Goal: Task Accomplishment & Management: Manage account settings

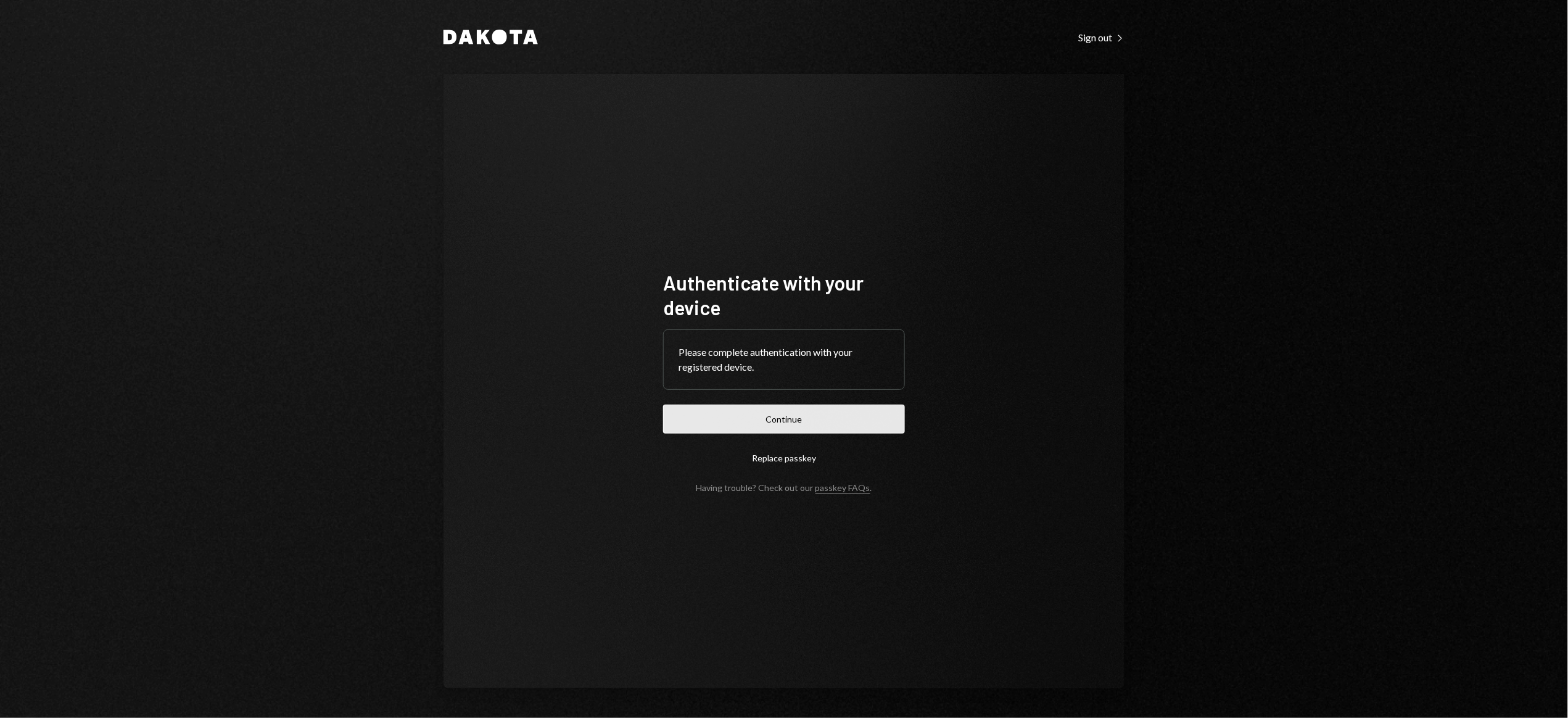
click at [772, 421] on button "Continue" at bounding box center [784, 419] width 242 height 29
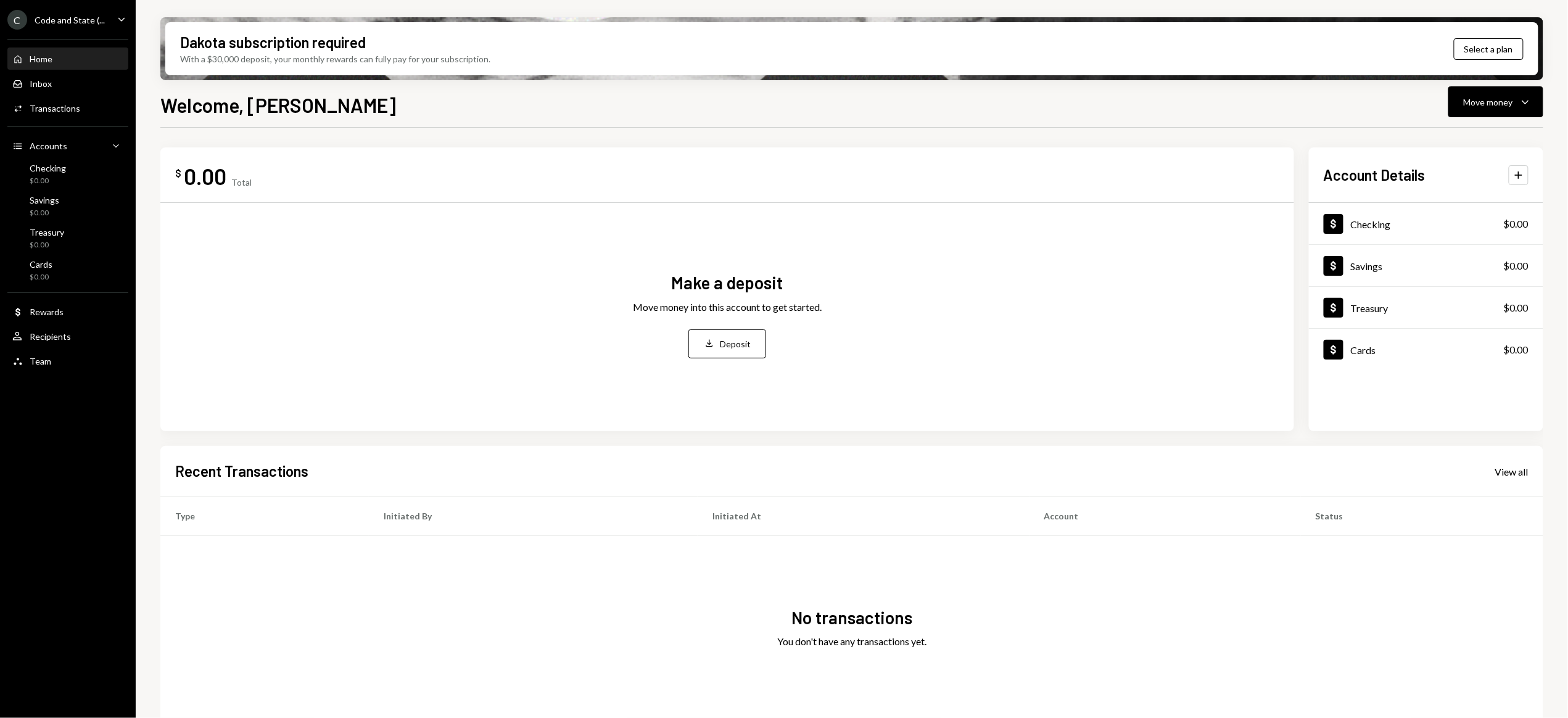
click at [70, 23] on div "Code and State (..." at bounding box center [69, 20] width 70 height 11
click at [45, 48] on div "Settings" at bounding box center [86, 52] width 132 height 11
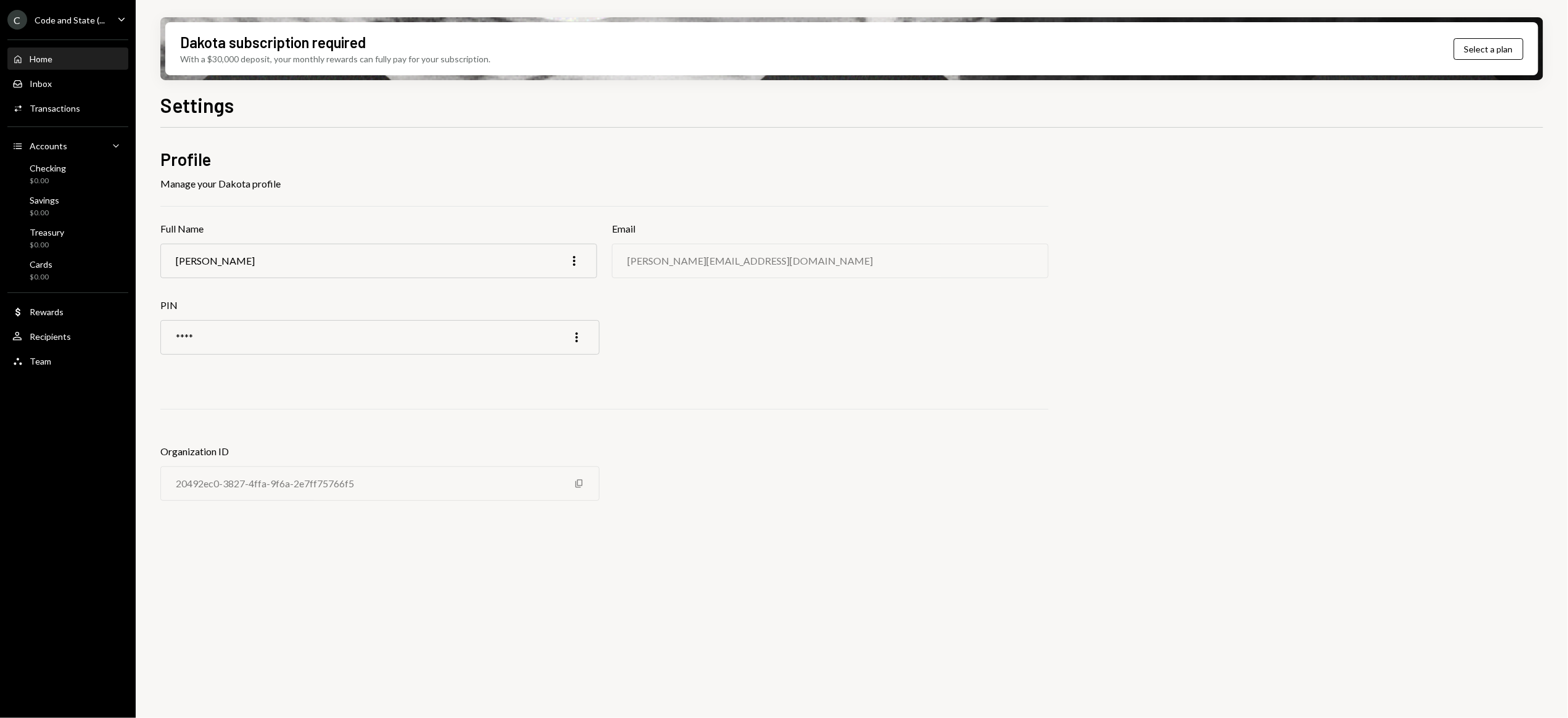
click at [44, 56] on div "Home" at bounding box center [42, 59] width 23 height 11
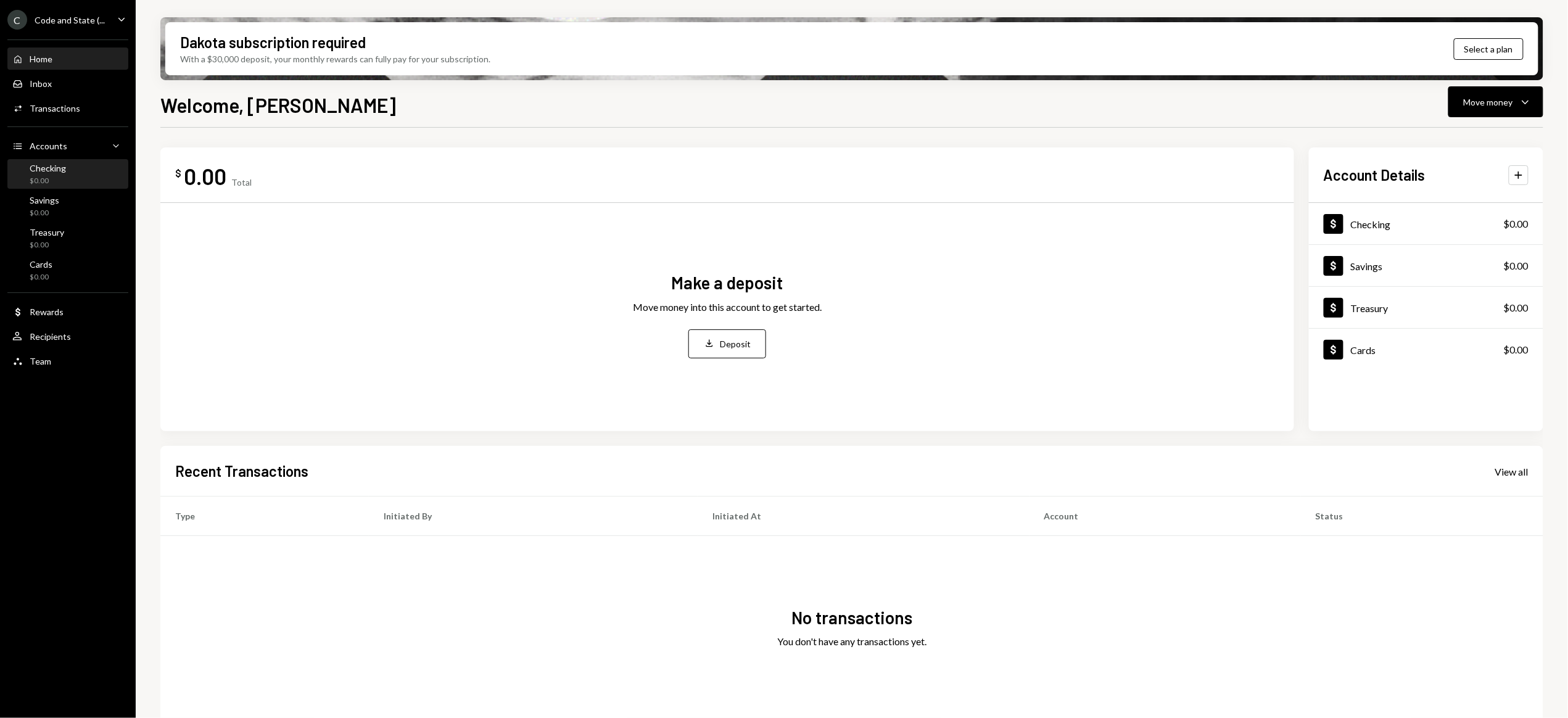
click at [55, 167] on div "Checking" at bounding box center [48, 168] width 36 height 11
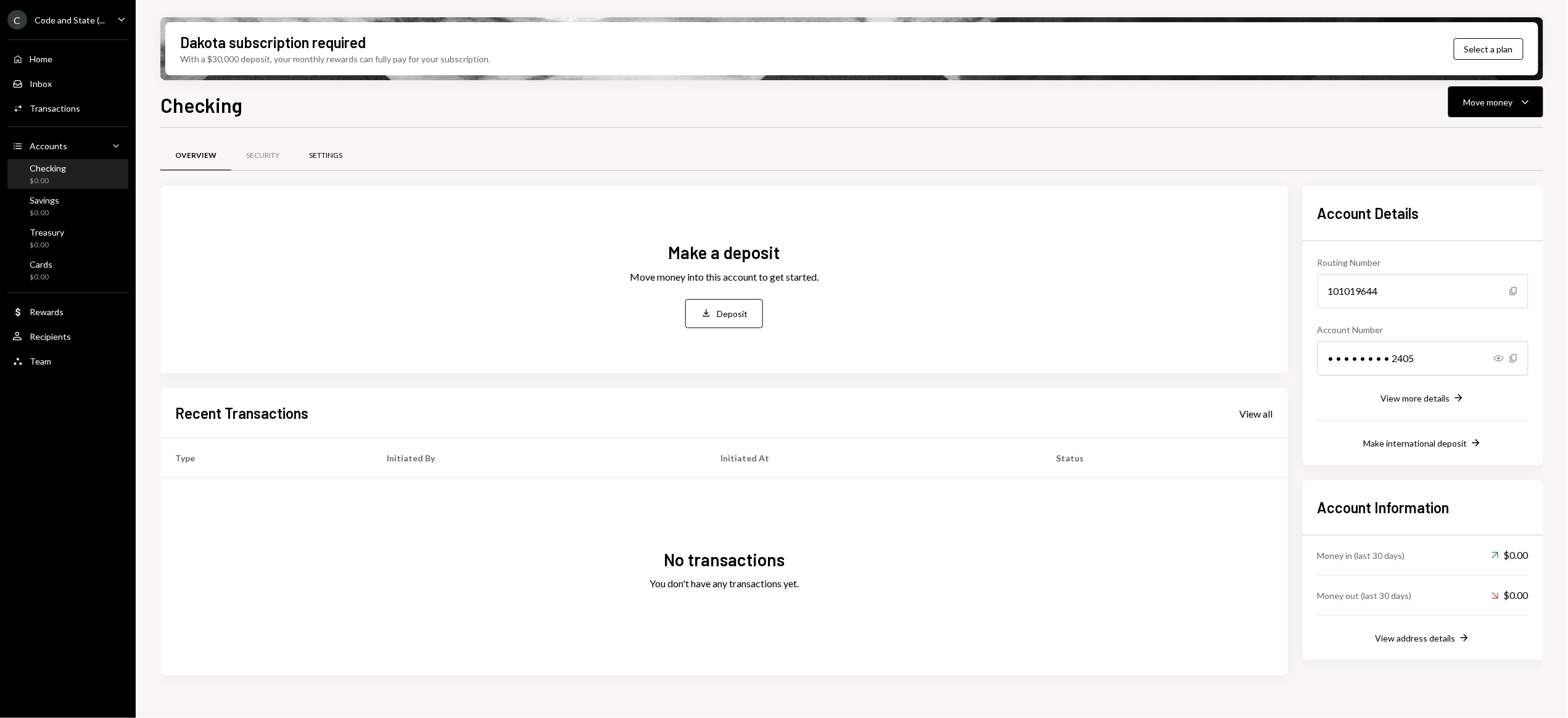
click at [334, 151] on div "Settings" at bounding box center [325, 156] width 33 height 11
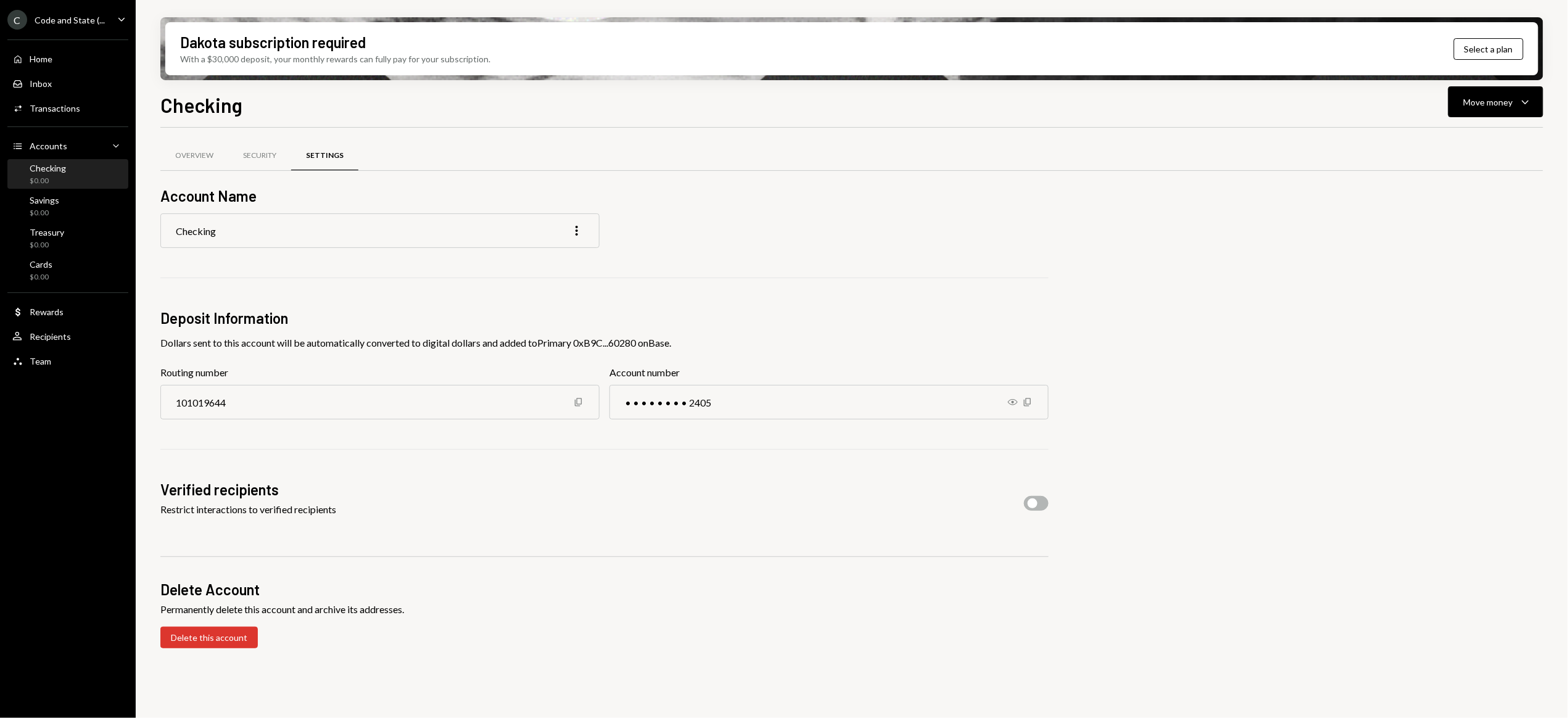
click at [177, 234] on div "Checking" at bounding box center [196, 231] width 40 height 12
click at [215, 231] on div "Checking" at bounding box center [196, 231] width 40 height 12
click at [576, 225] on icon "More" at bounding box center [576, 230] width 15 height 15
click at [563, 259] on div "Edit" at bounding box center [548, 258] width 61 height 22
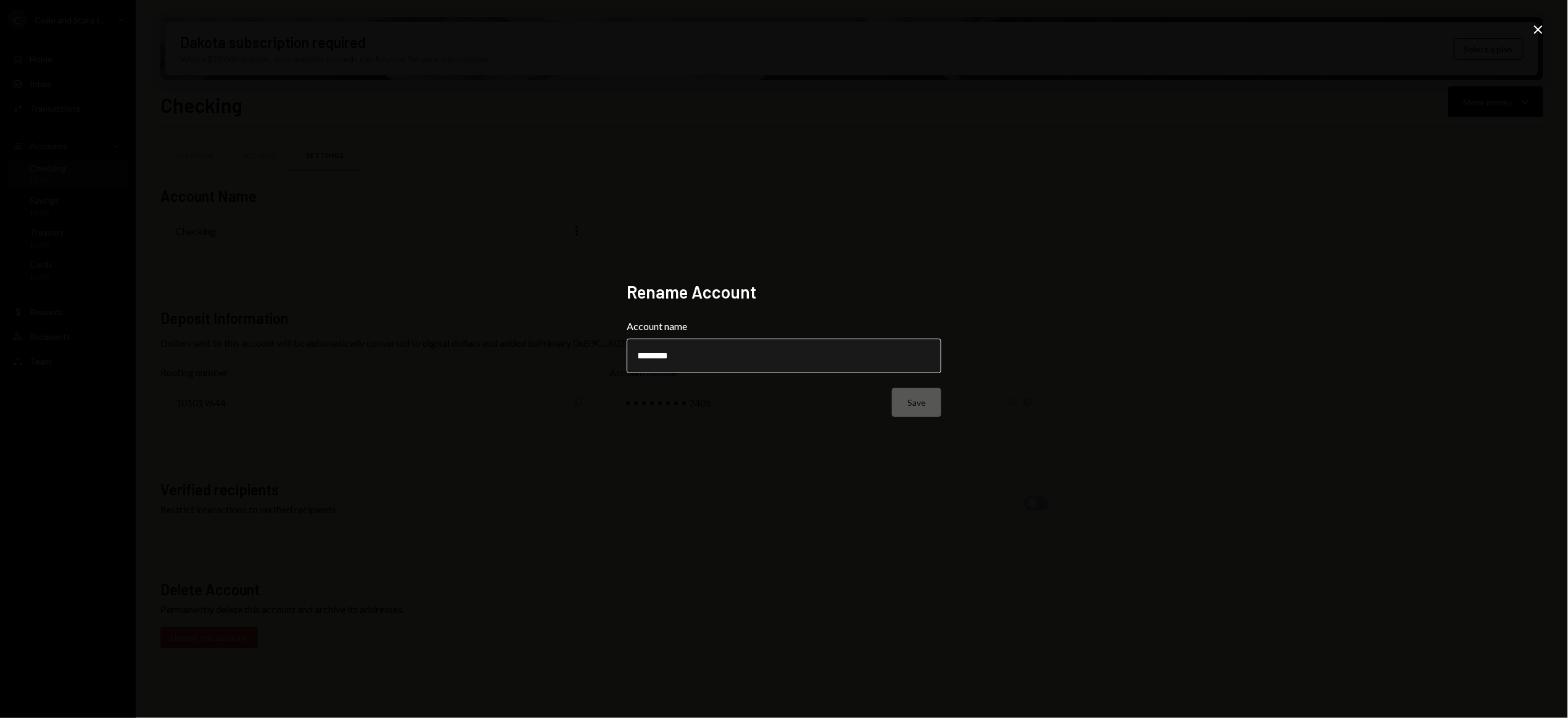
drag, startPoint x: 639, startPoint y: 357, endPoint x: 650, endPoint y: 364, distance: 13.0
click at [639, 357] on input "********" at bounding box center [783, 356] width 314 height 35
click at [764, 358] on input "**********" at bounding box center [783, 356] width 314 height 35
type input "**********"
click at [922, 389] on button "Save" at bounding box center [916, 403] width 49 height 29
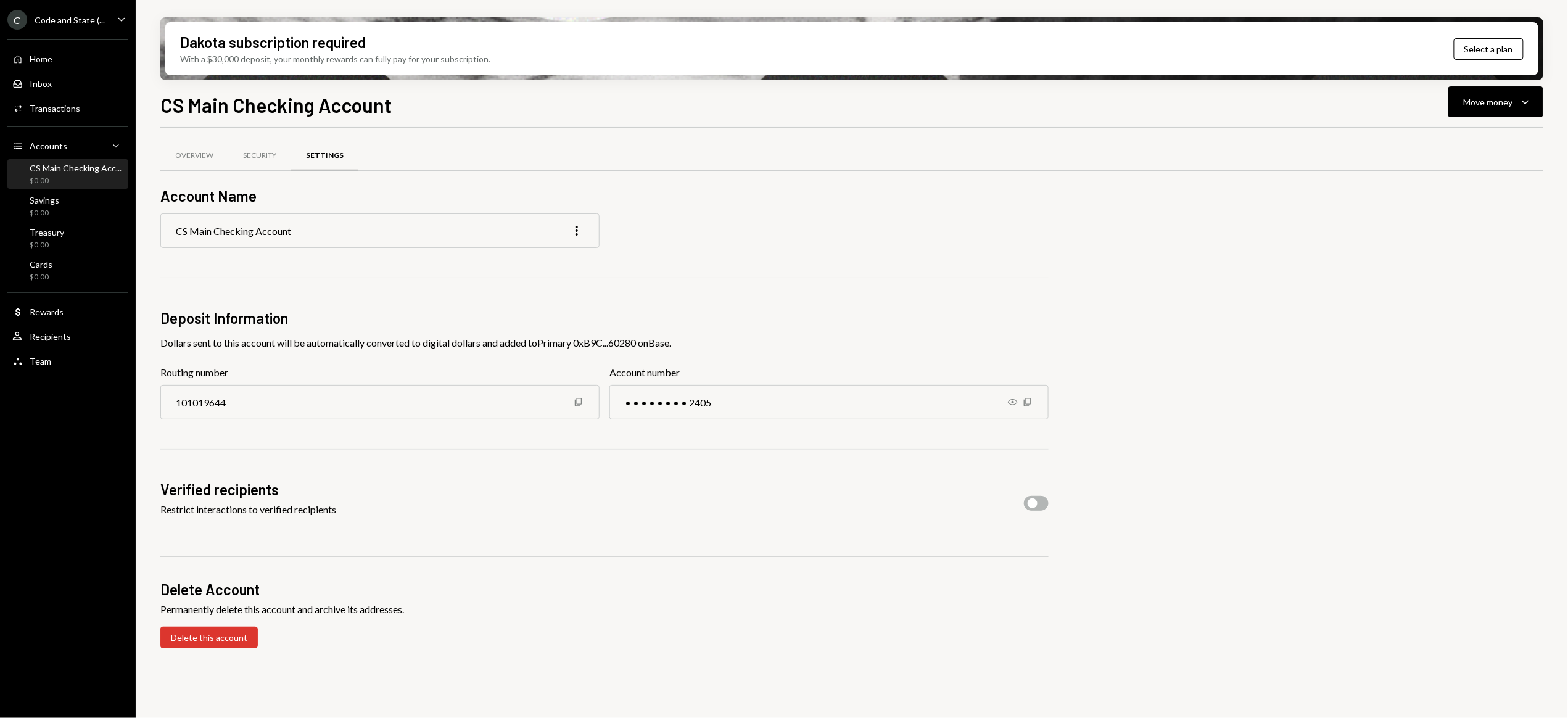
click at [1048, 504] on div "Overview Security Settings Account Name CS Main Checking Account More Deposit I…" at bounding box center [852, 411] width 1383 height 526
click at [1044, 504] on button "button" at bounding box center [1036, 503] width 25 height 15
click at [1031, 500] on button "button" at bounding box center [1036, 503] width 25 height 15
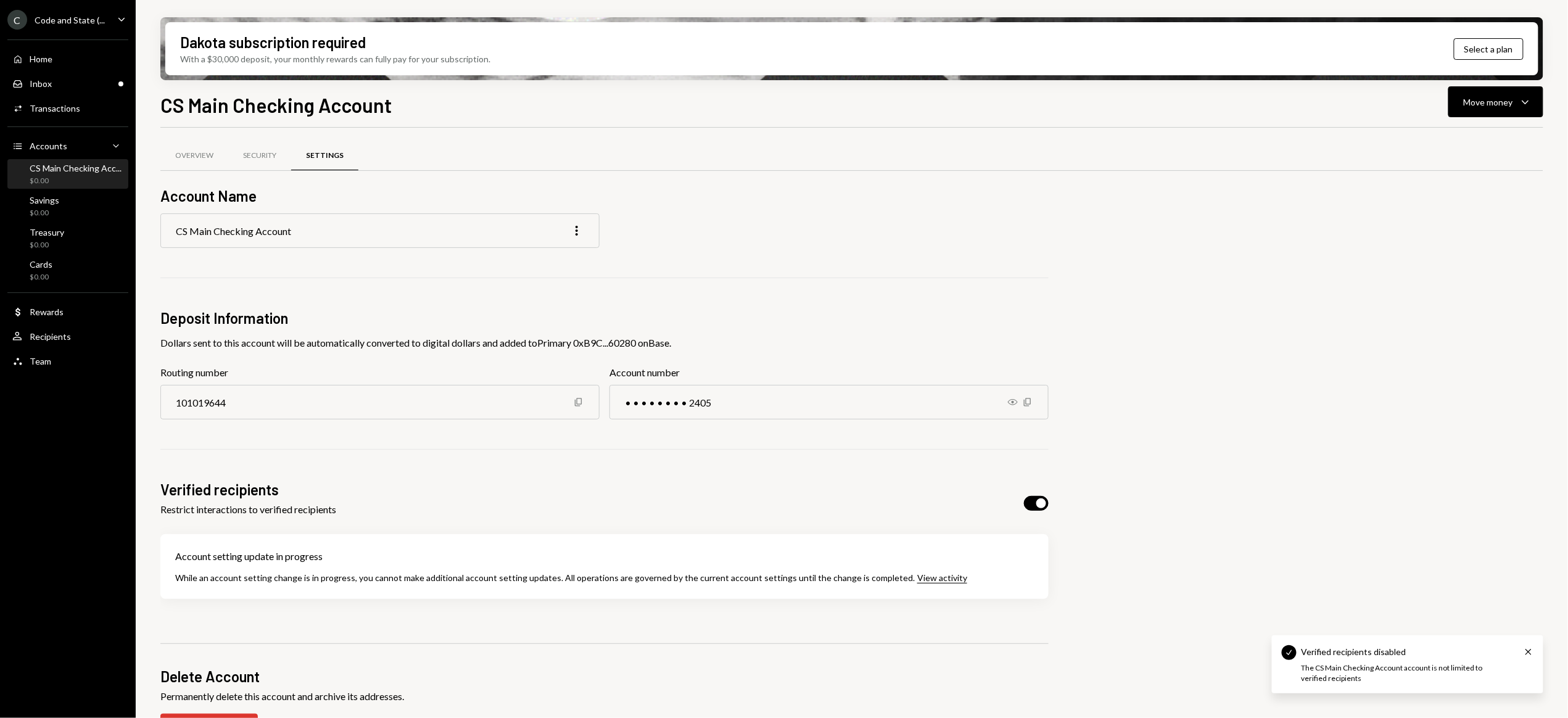
scroll to position [30, 0]
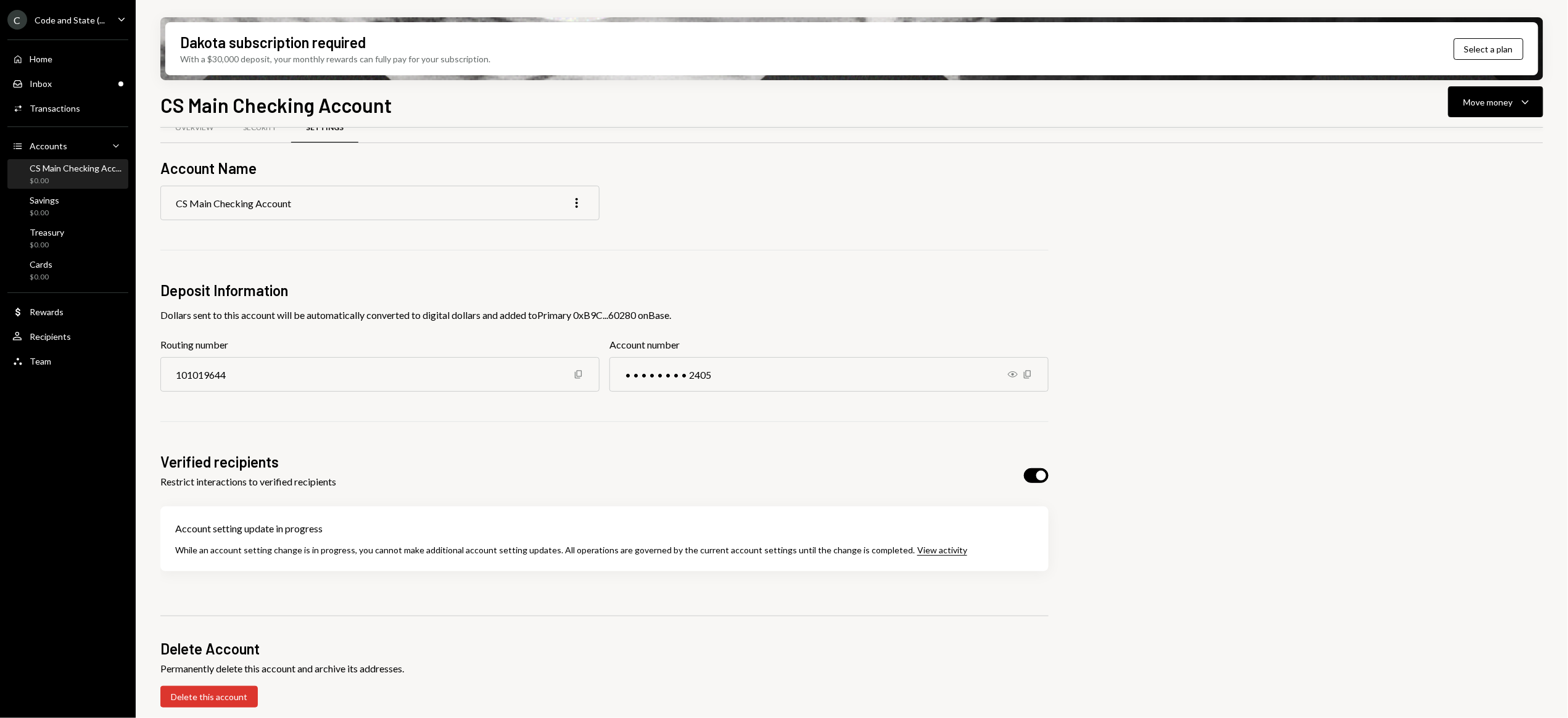
click at [1021, 476] on div "Verified recipients Restrict interactions to verified recipients" at bounding box center [604, 475] width 888 height 48
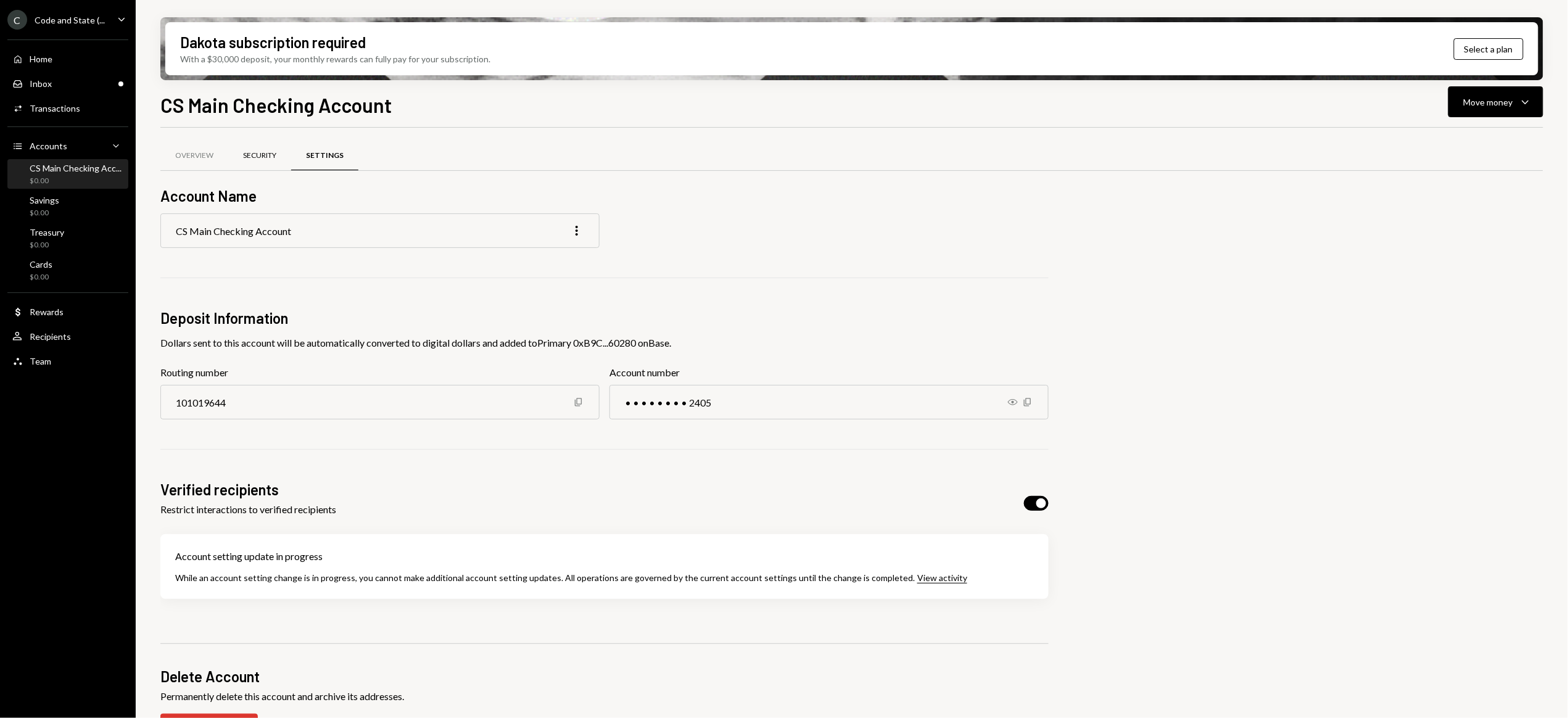
click at [265, 151] on div "Security" at bounding box center [259, 156] width 33 height 11
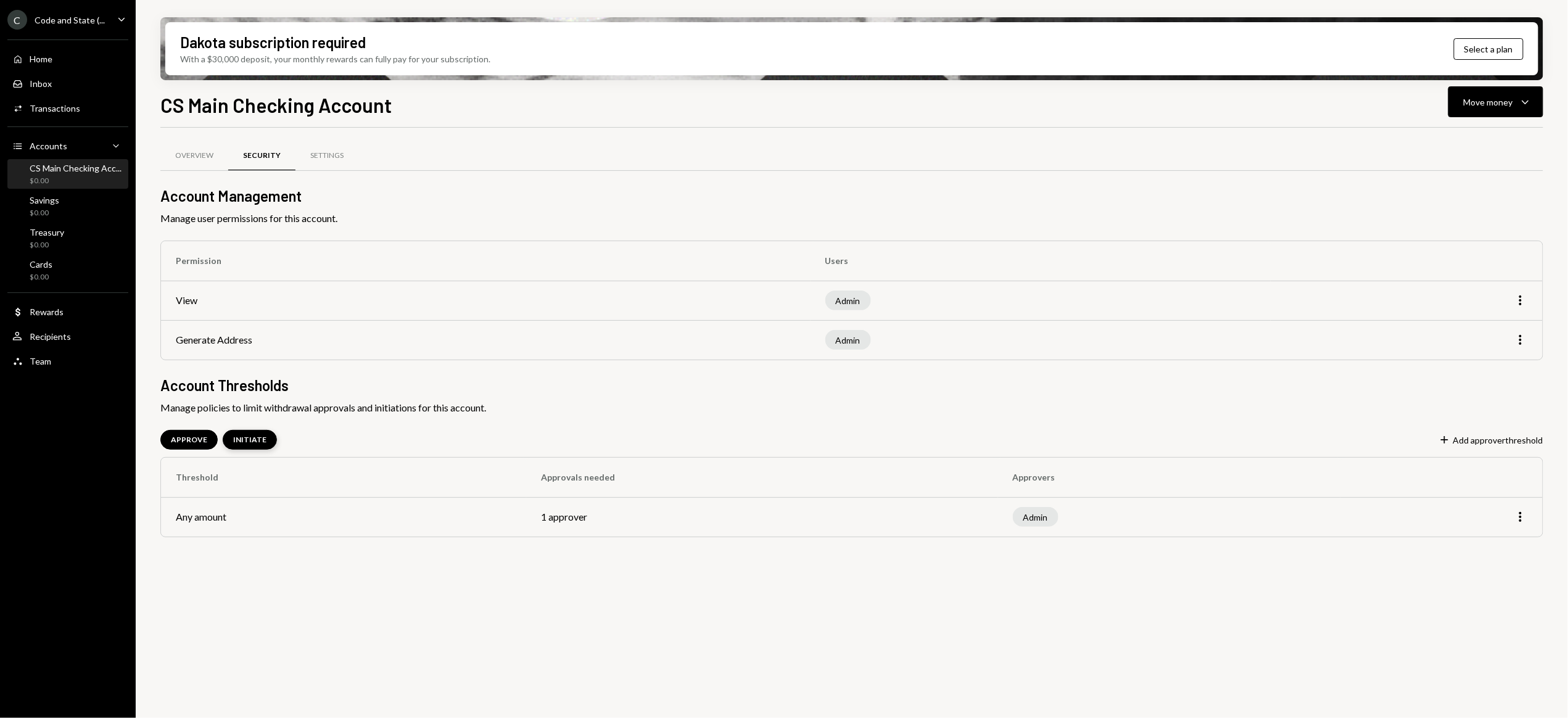
click at [247, 443] on div "INITIATE" at bounding box center [249, 440] width 33 height 11
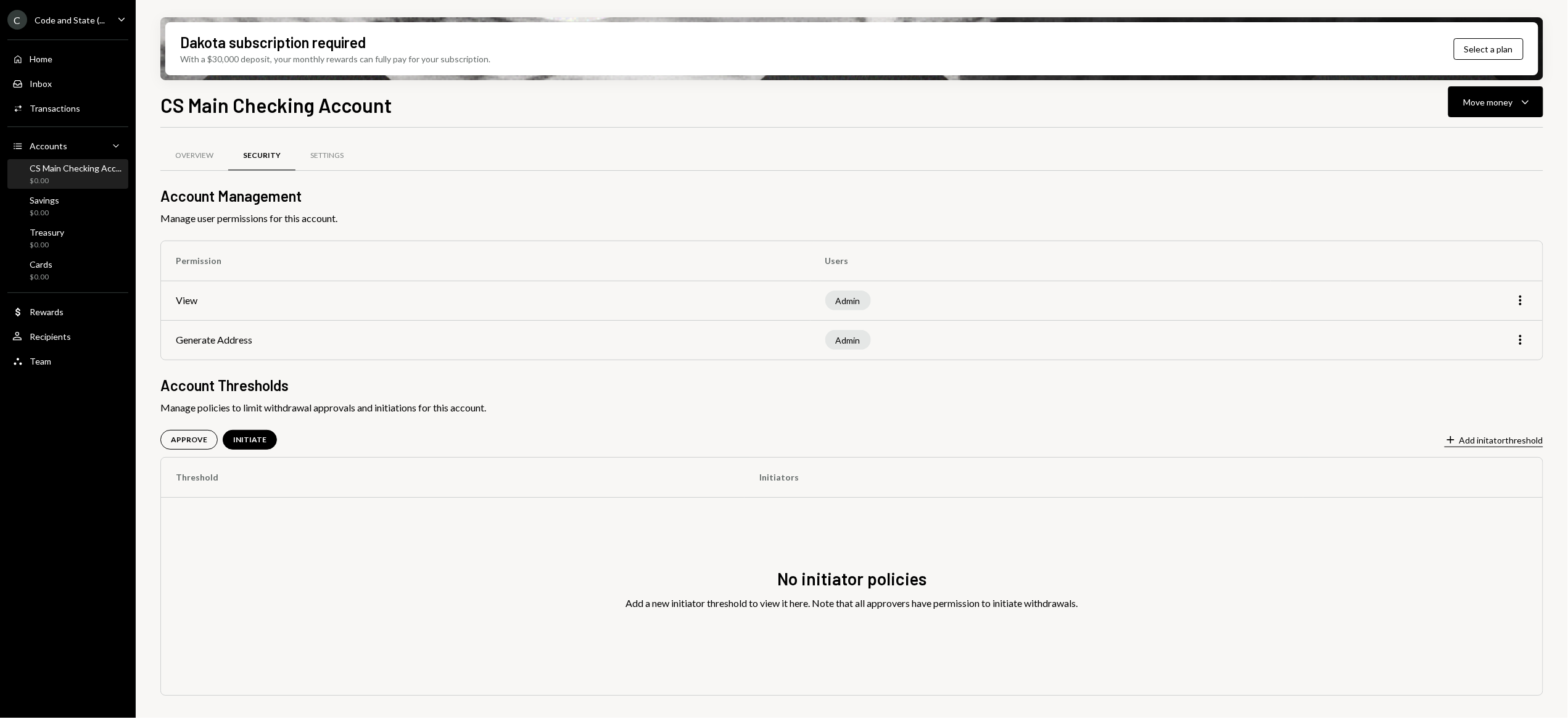
click at [1476, 440] on button "Plus Add initator threshold" at bounding box center [1493, 440] width 98 height 14
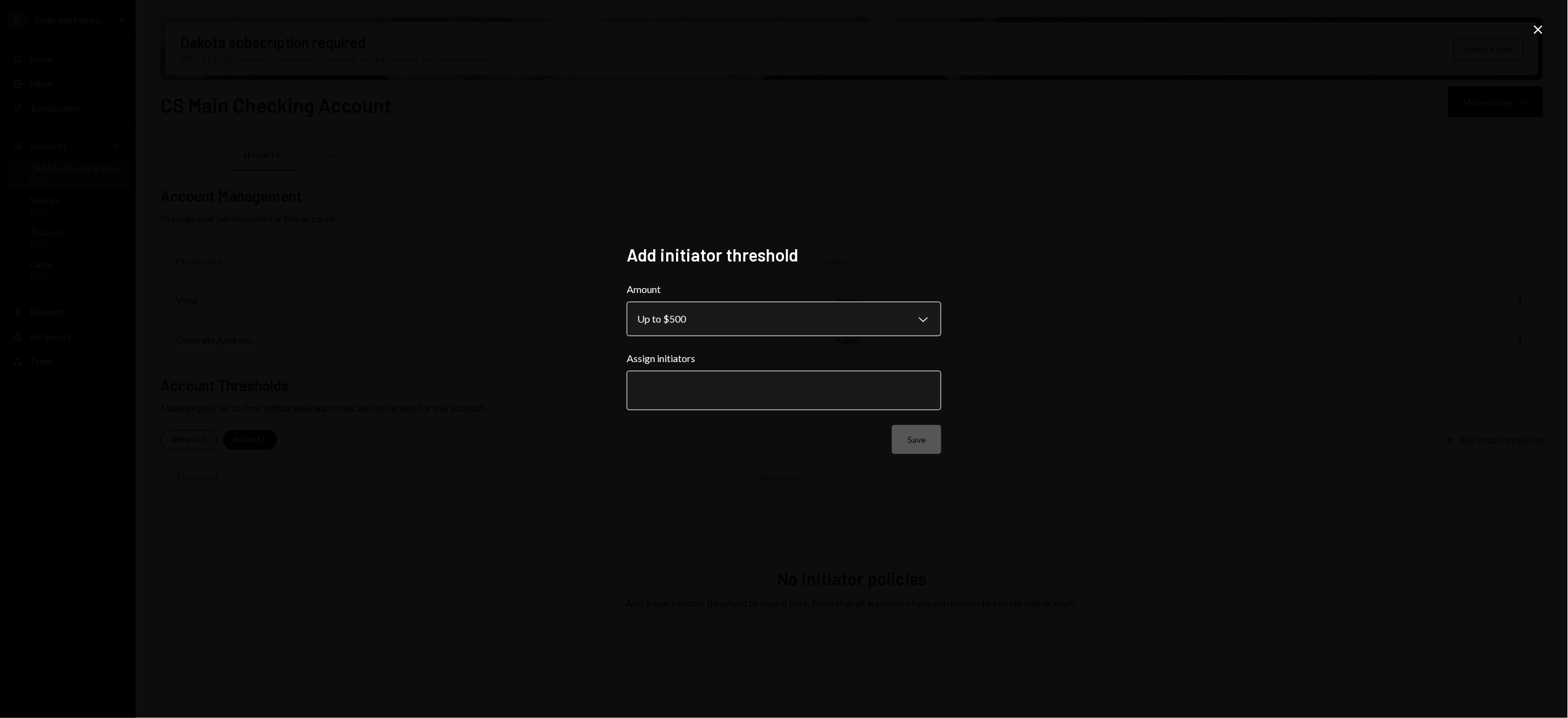
click at [923, 320] on body "**********" at bounding box center [784, 359] width 1568 height 718
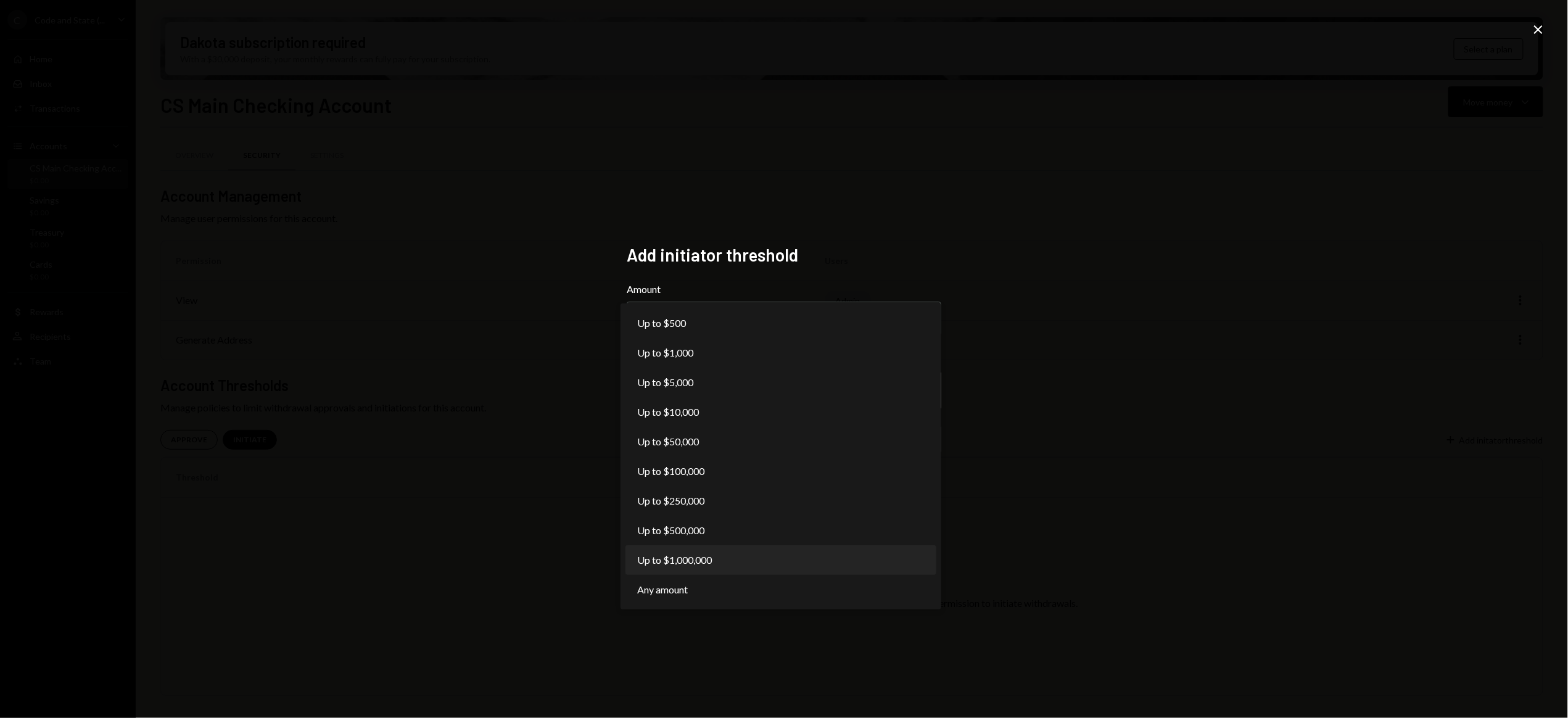
select select "*******"
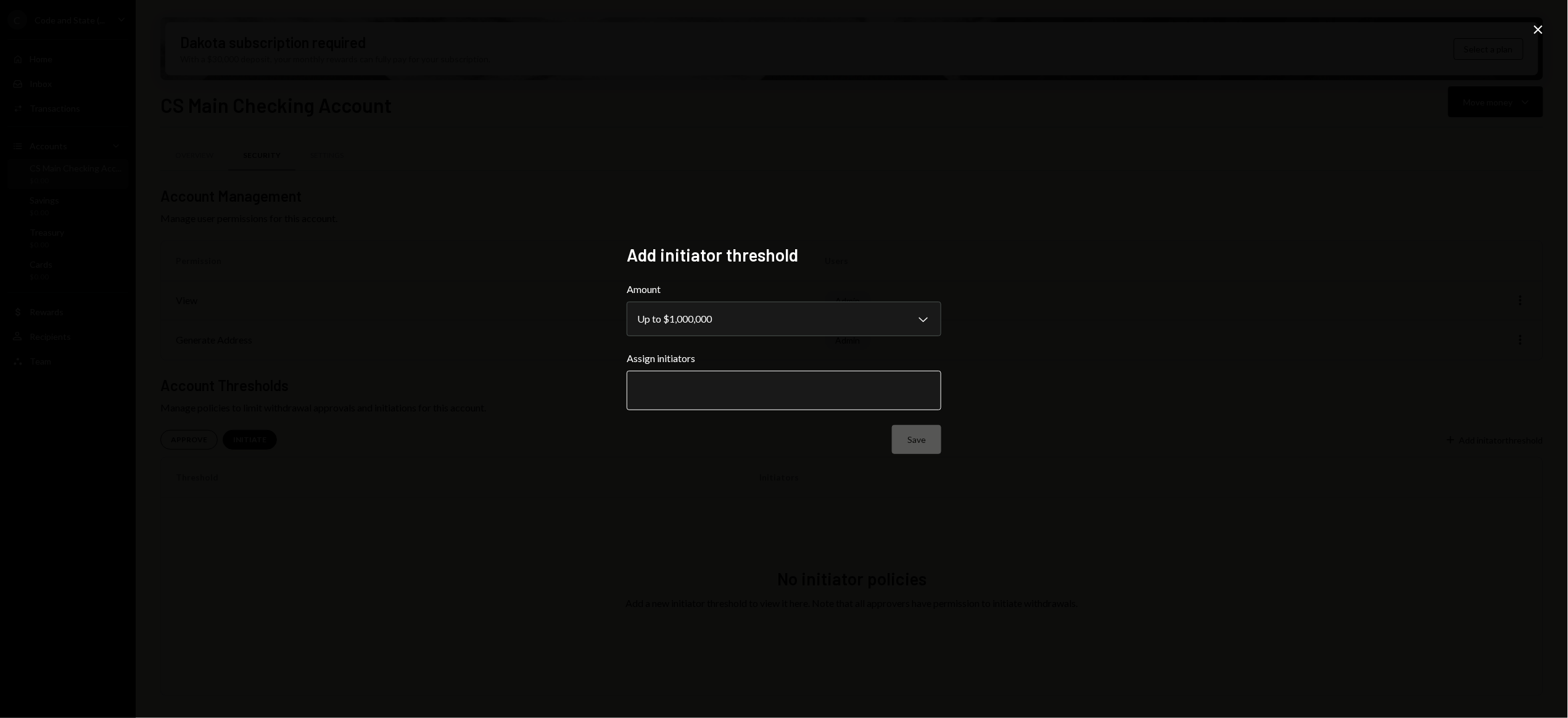
click at [806, 390] on input "text" at bounding box center [784, 391] width 294 height 11
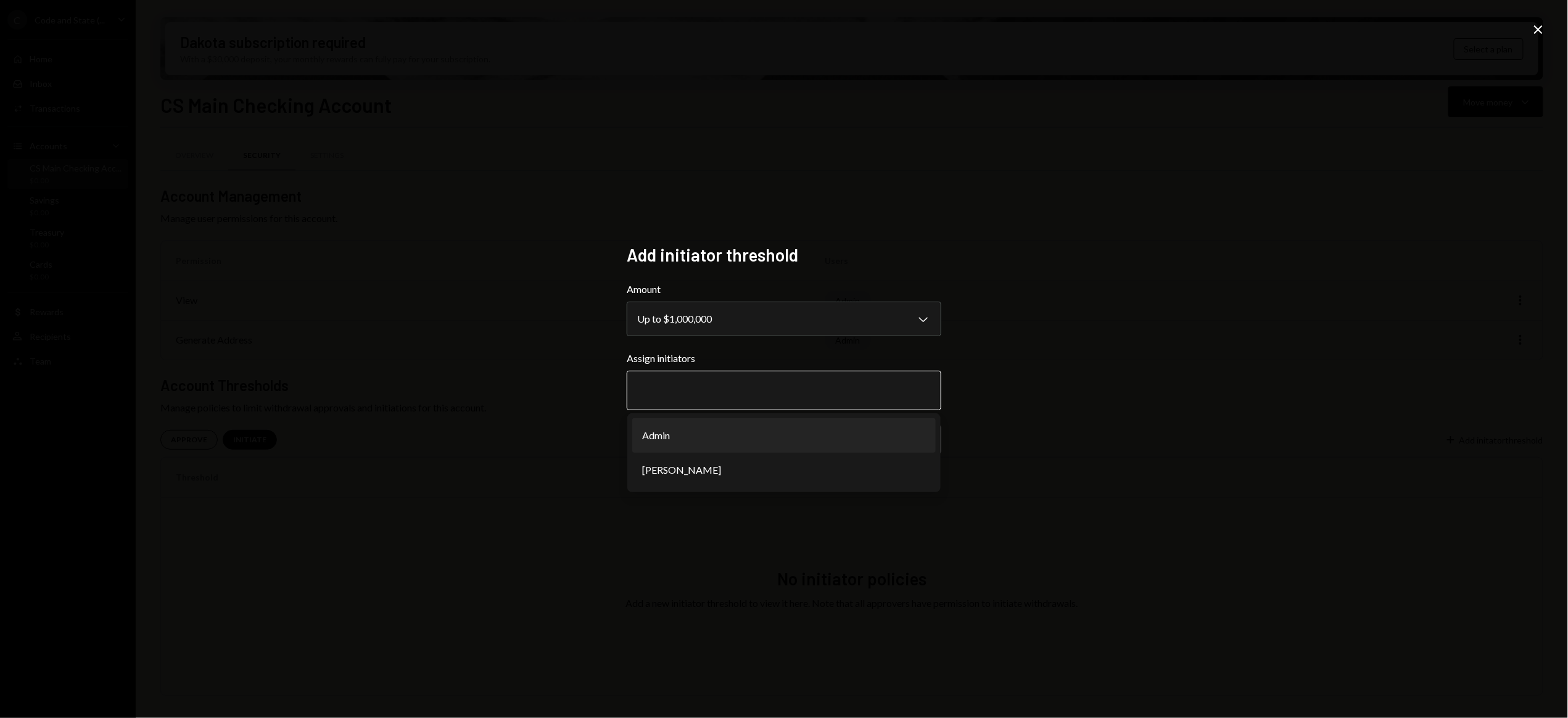
type input "*"
click at [1539, 28] on icon at bounding box center [1537, 29] width 8 height 8
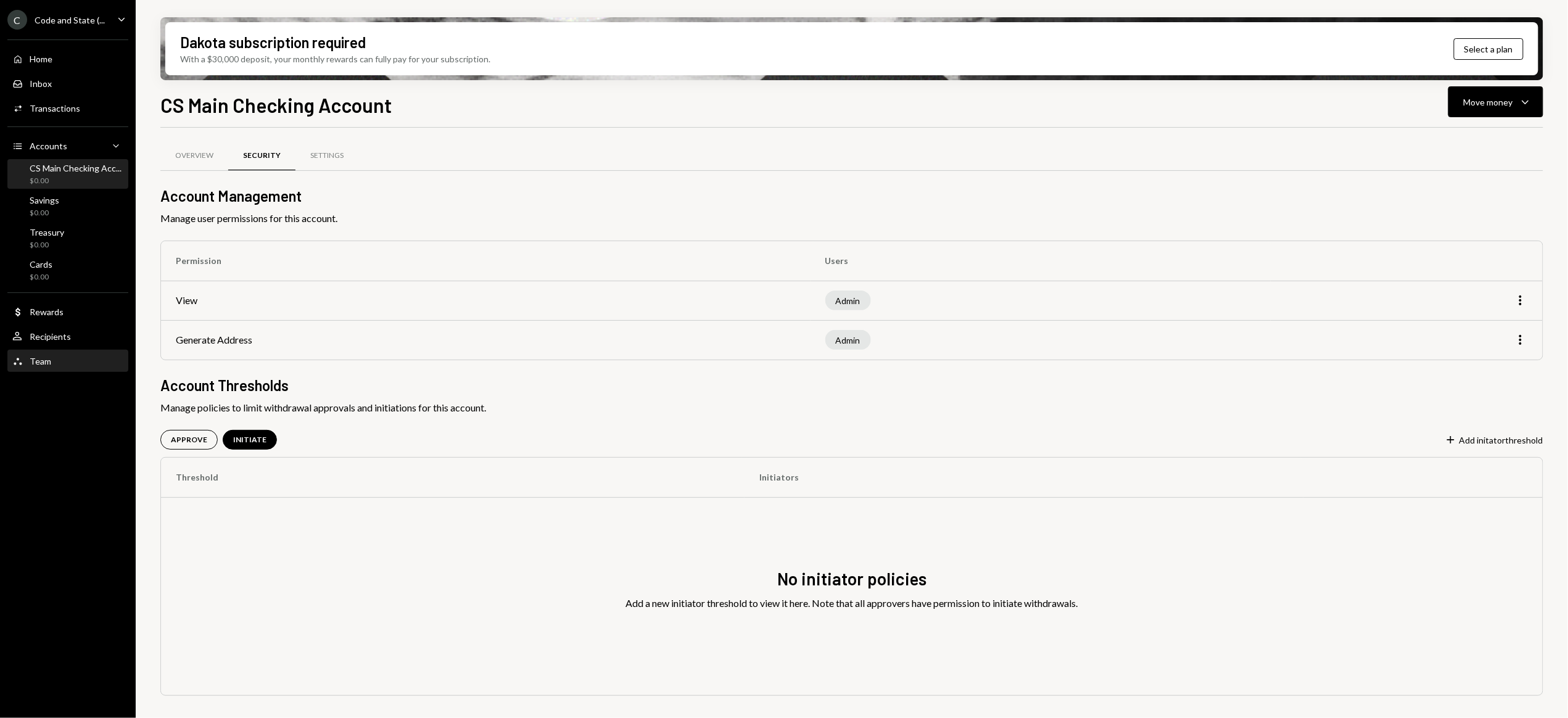
click at [39, 361] on div "Team" at bounding box center [41, 361] width 22 height 11
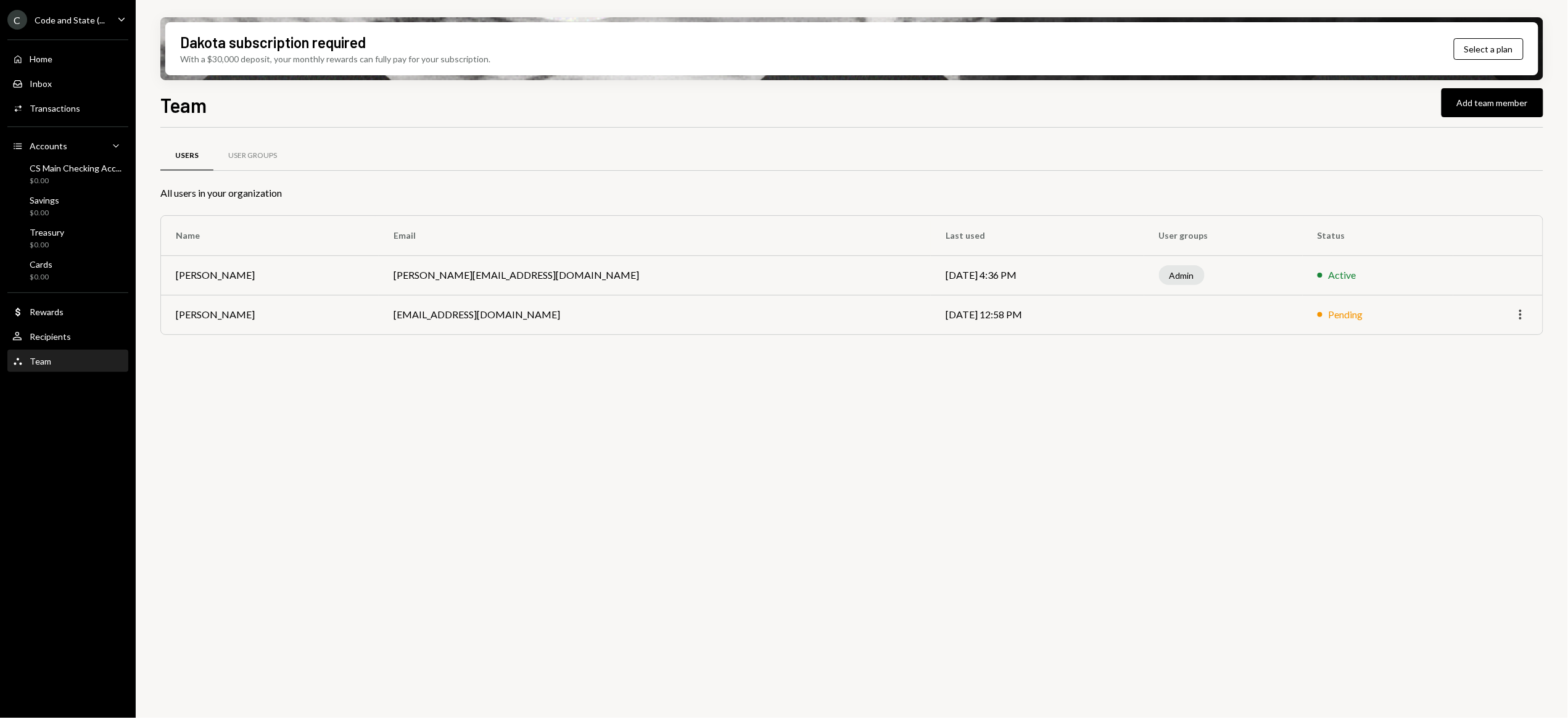
click at [1525, 315] on icon "More" at bounding box center [1520, 314] width 15 height 15
click at [1392, 380] on div "Users User Groups All users in your organization Name Email Last used User grou…" at bounding box center [852, 430] width 1383 height 604
click at [1520, 314] on icon "More" at bounding box center [1520, 314] width 15 height 15
click at [1493, 341] on div "Remove" at bounding box center [1492, 341] width 61 height 22
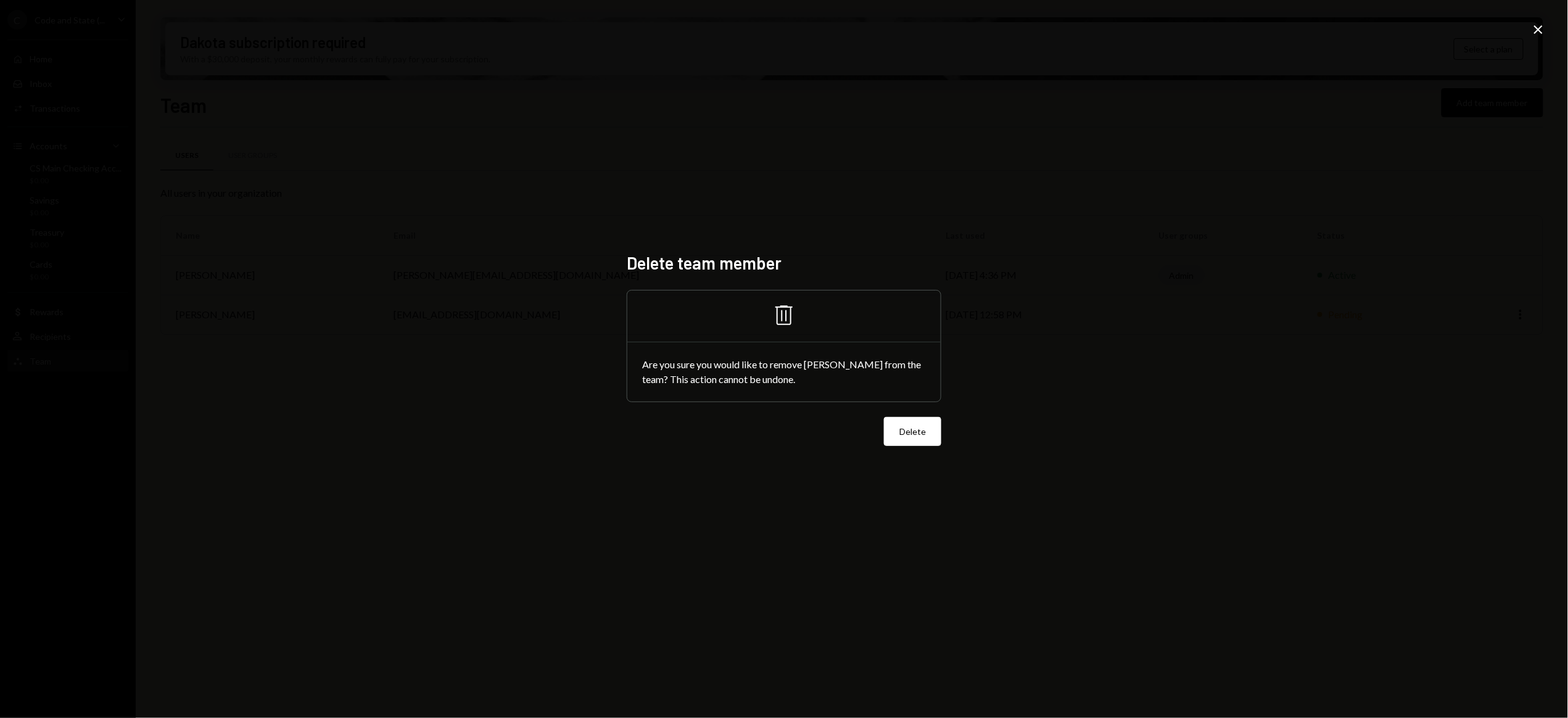
click at [1539, 27] on icon "Close" at bounding box center [1537, 29] width 15 height 15
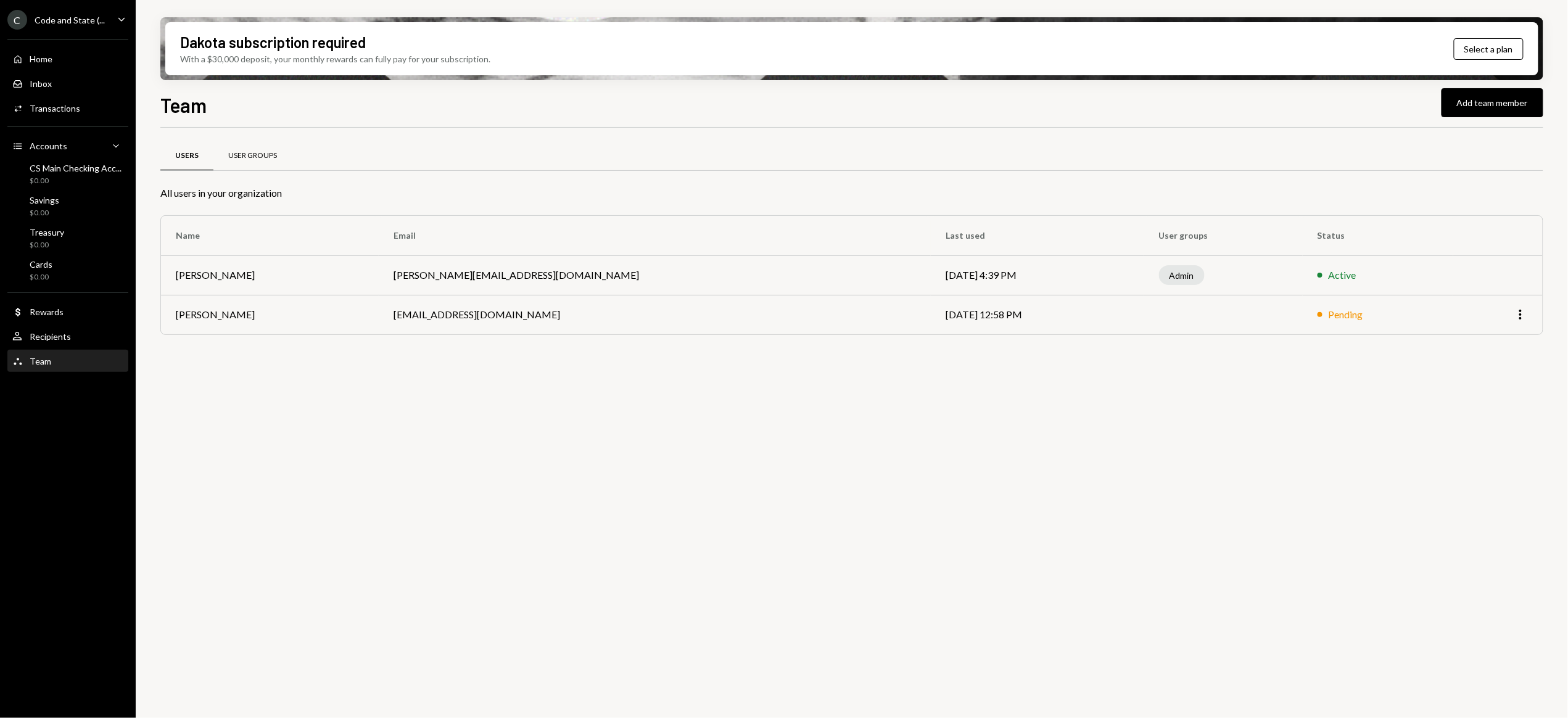
click at [255, 151] on div "User Groups" at bounding box center [252, 156] width 48 height 11
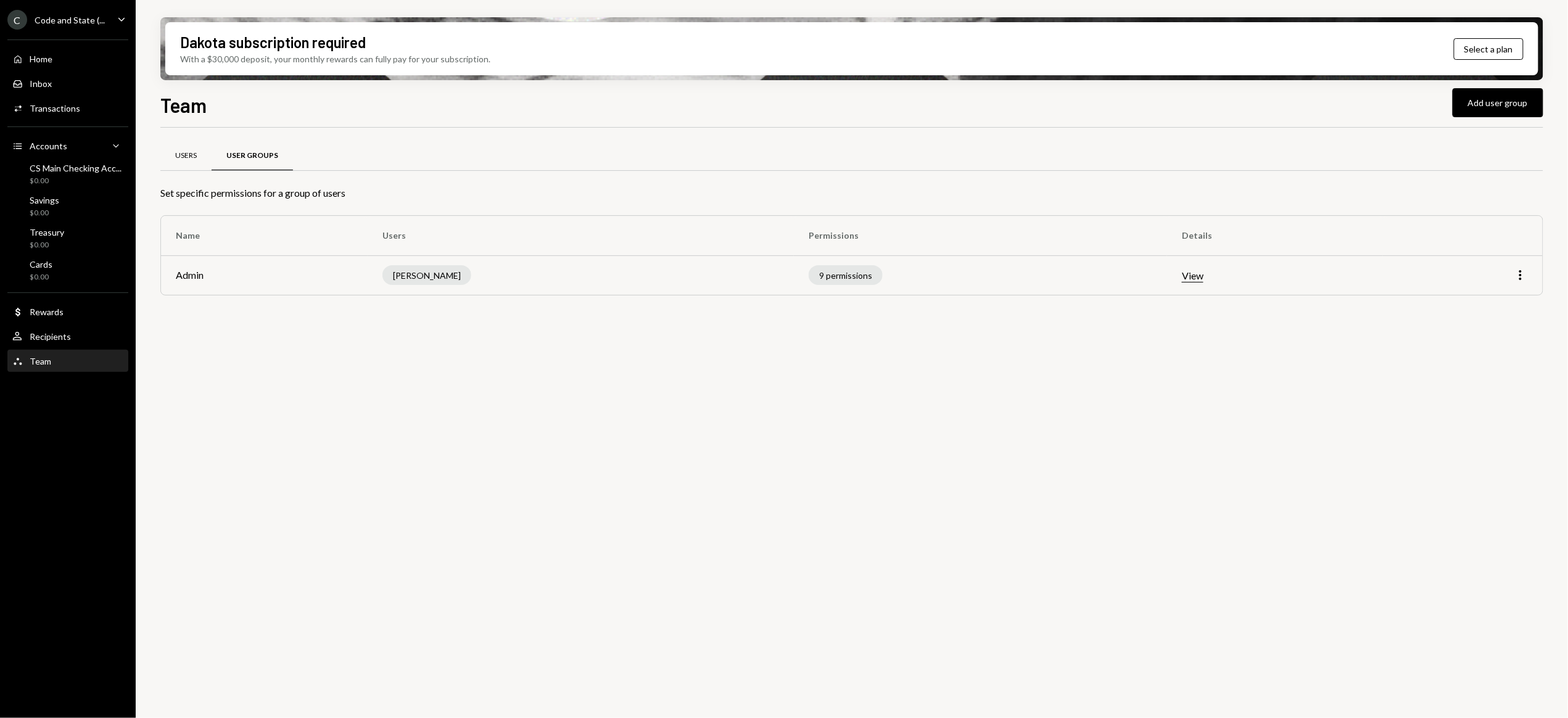
click at [188, 152] on div "Users" at bounding box center [186, 156] width 22 height 11
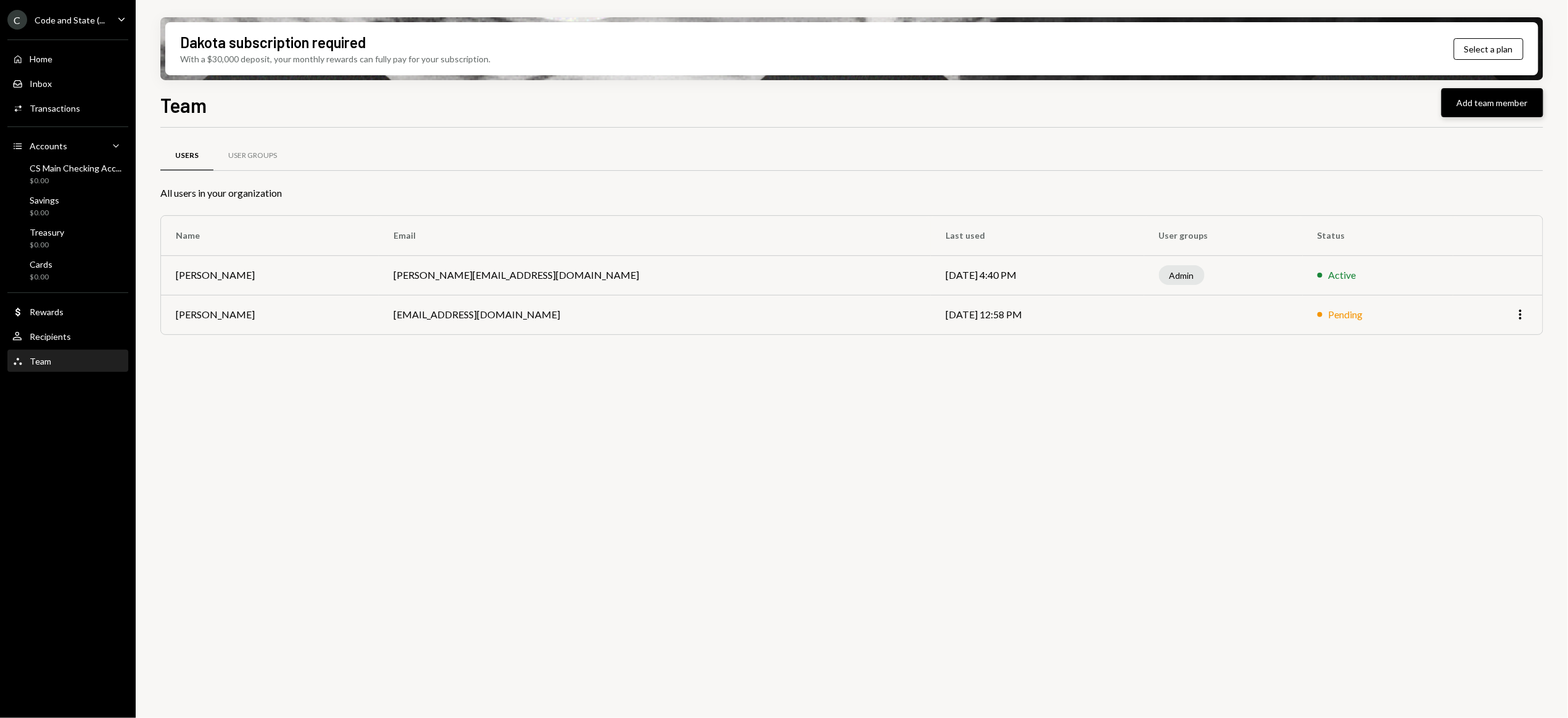
click at [1492, 105] on button "Add team member" at bounding box center [1492, 103] width 101 height 29
